Goal: Navigation & Orientation: Go to known website

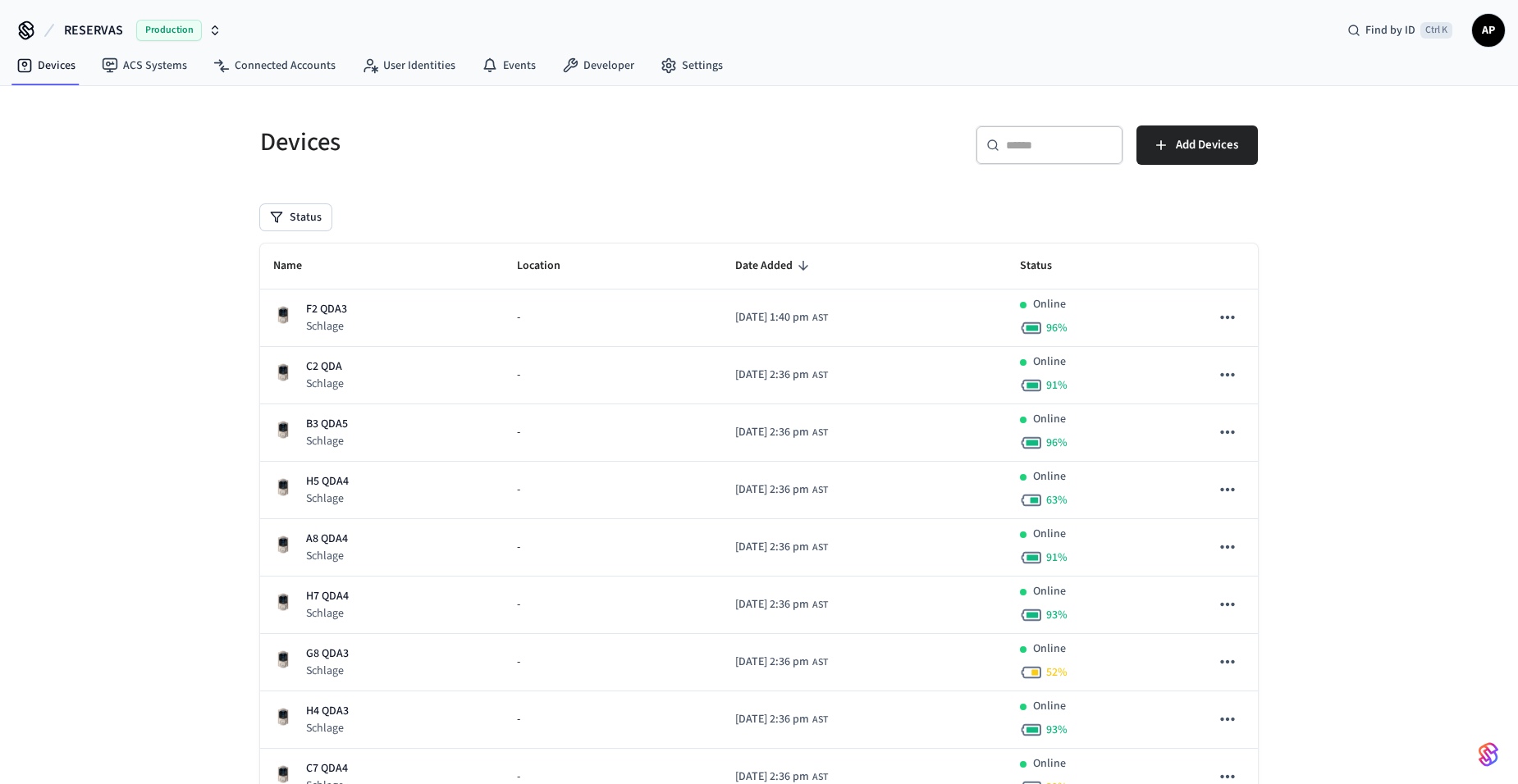
click at [1492, 35] on span "AP" at bounding box center [1488, 29] width 29 height 29
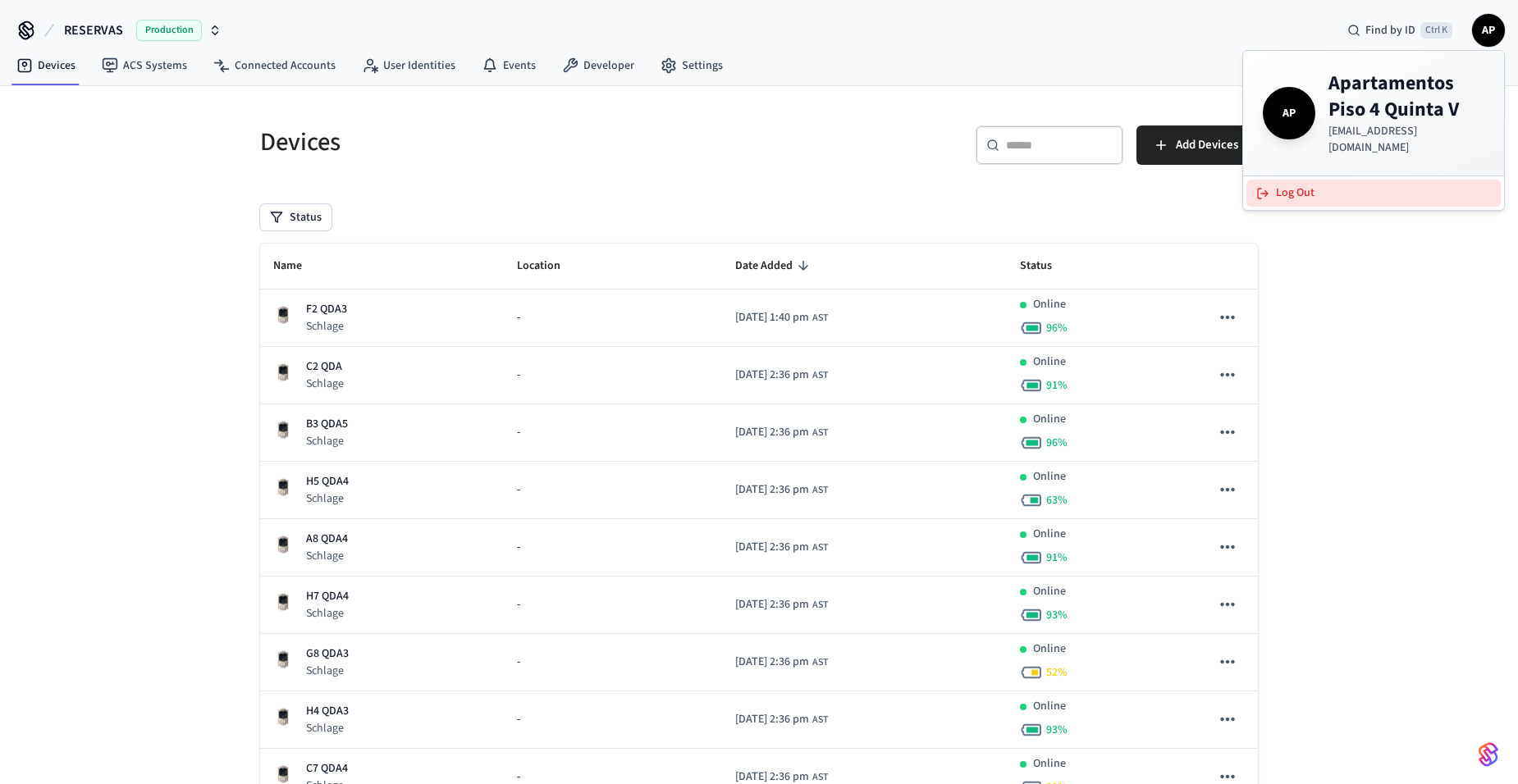
click at [1325, 179] on button "Log Out" at bounding box center [1373, 193] width 255 height 27
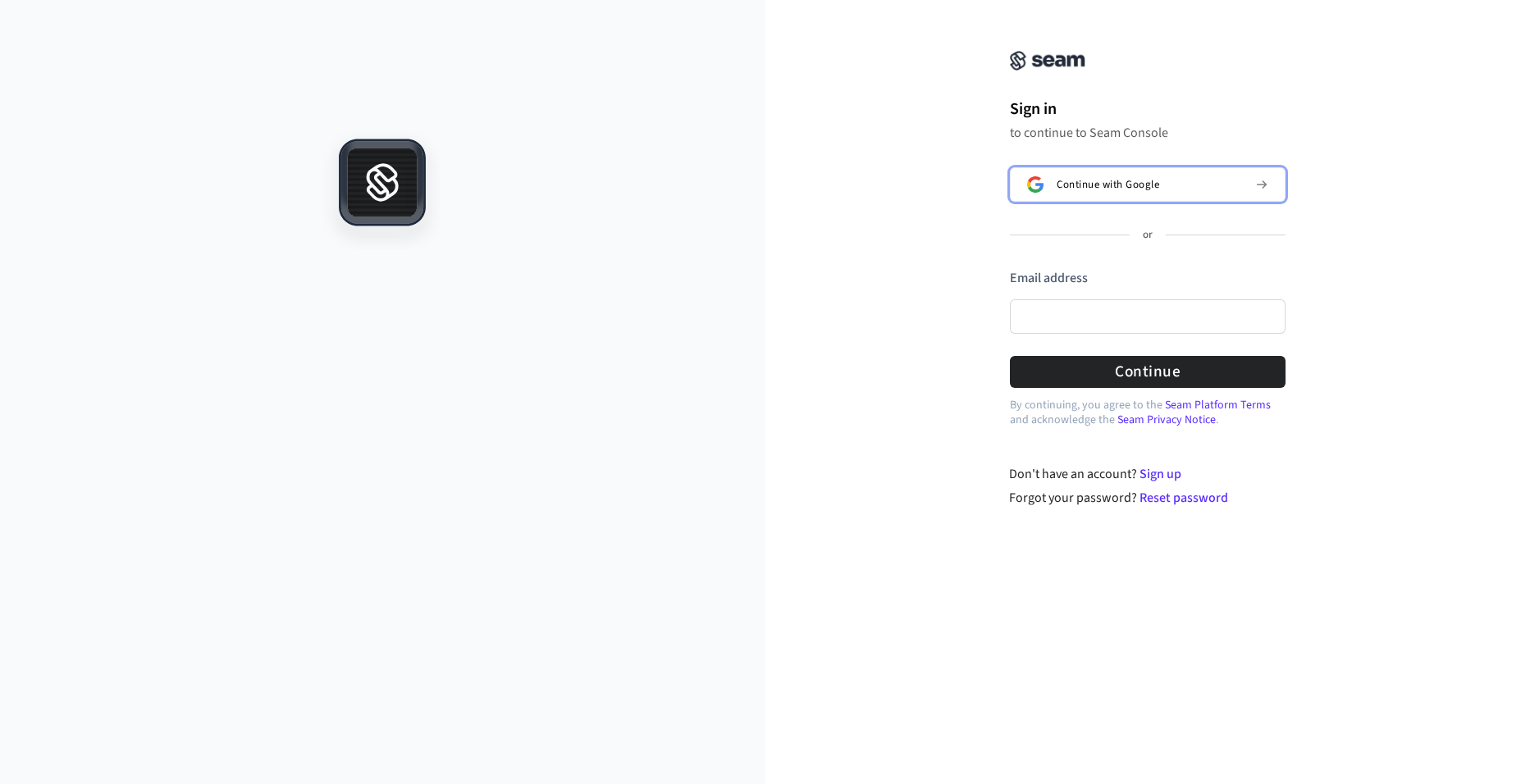
click at [1123, 178] on span "Continue with Google" at bounding box center [1108, 184] width 103 height 13
